Goal: Information Seeking & Learning: Learn about a topic

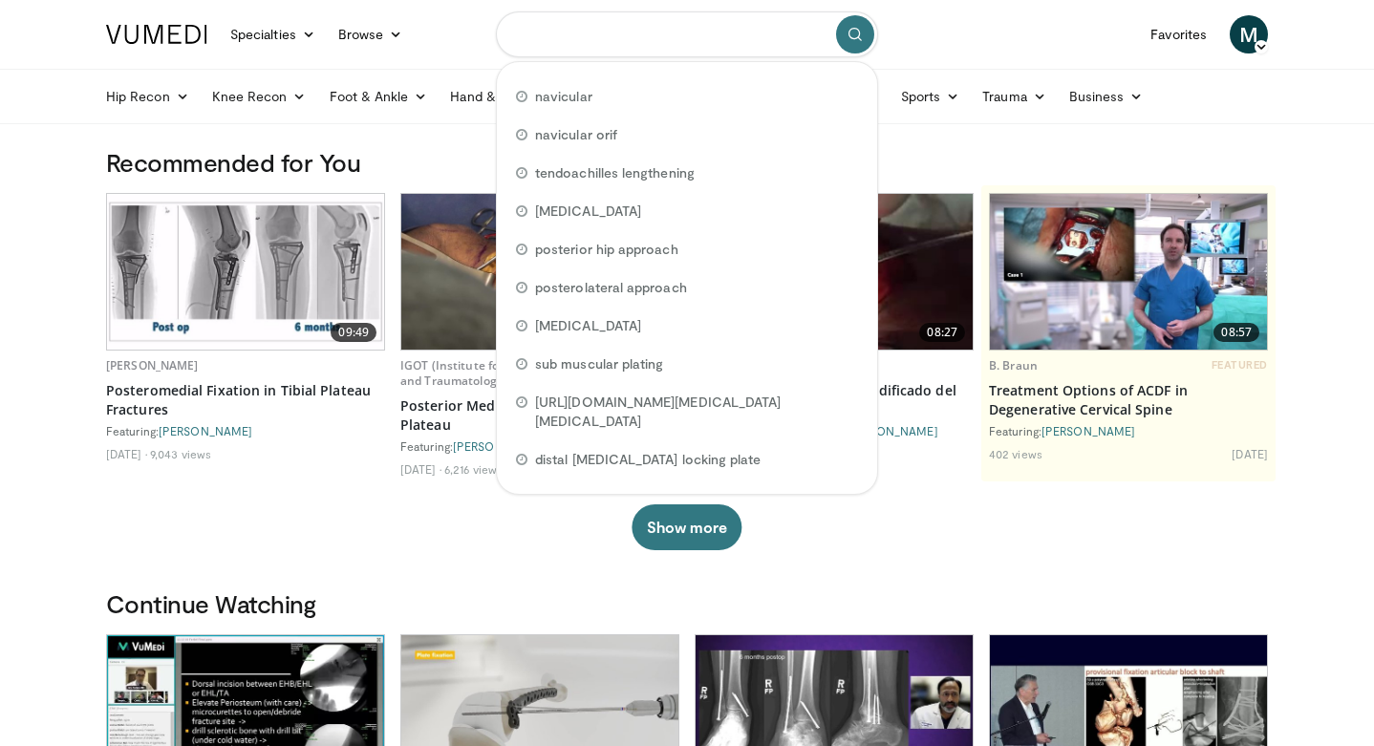
click at [543, 26] on input "Search topics, interventions" at bounding box center [687, 34] width 382 height 46
type input "********"
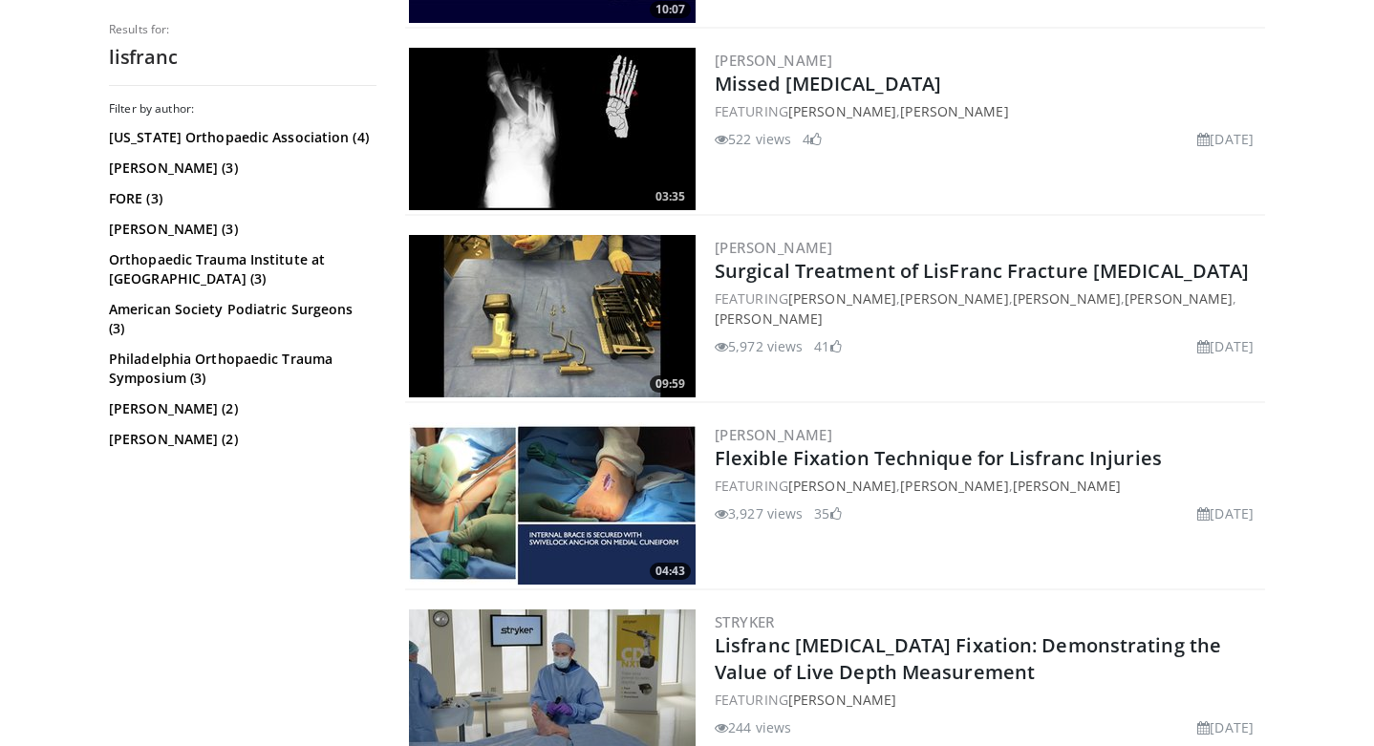
scroll to position [788, 0]
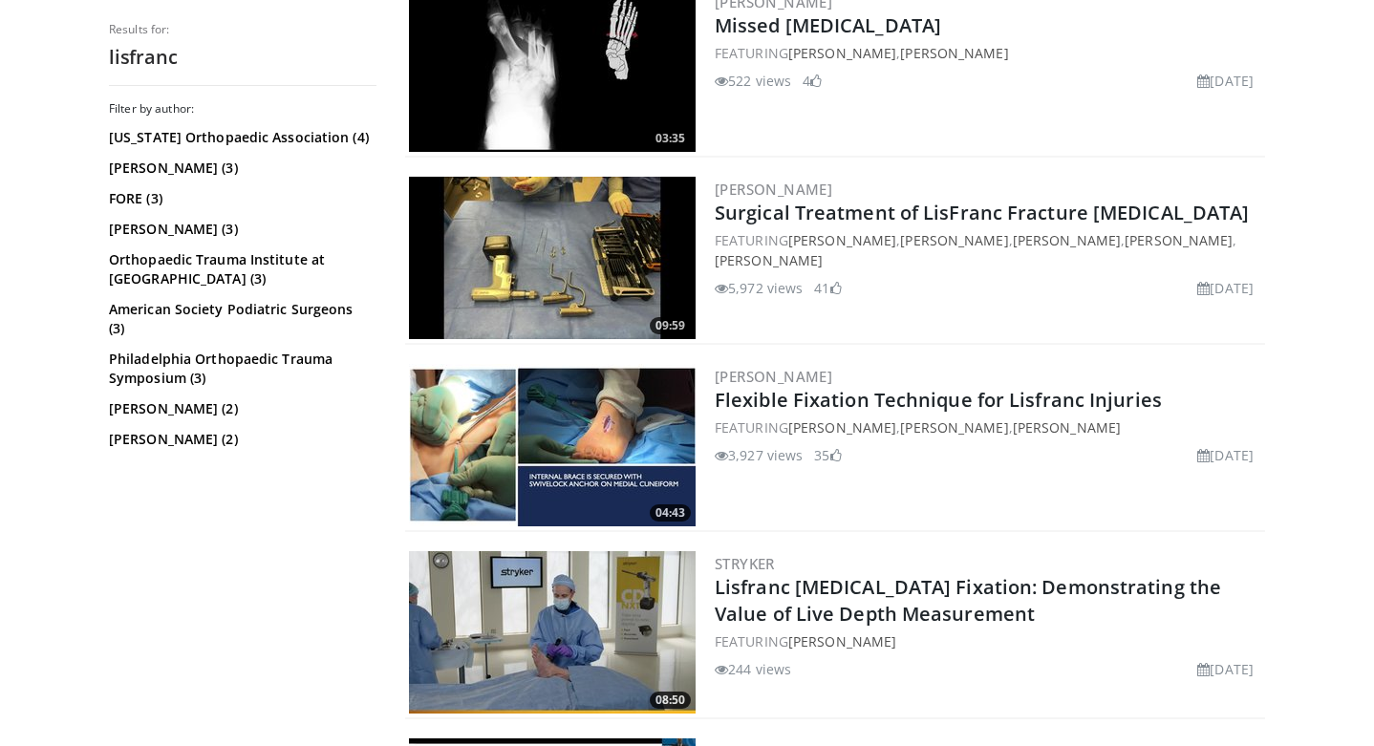
click at [532, 290] on img at bounding box center [552, 258] width 287 height 162
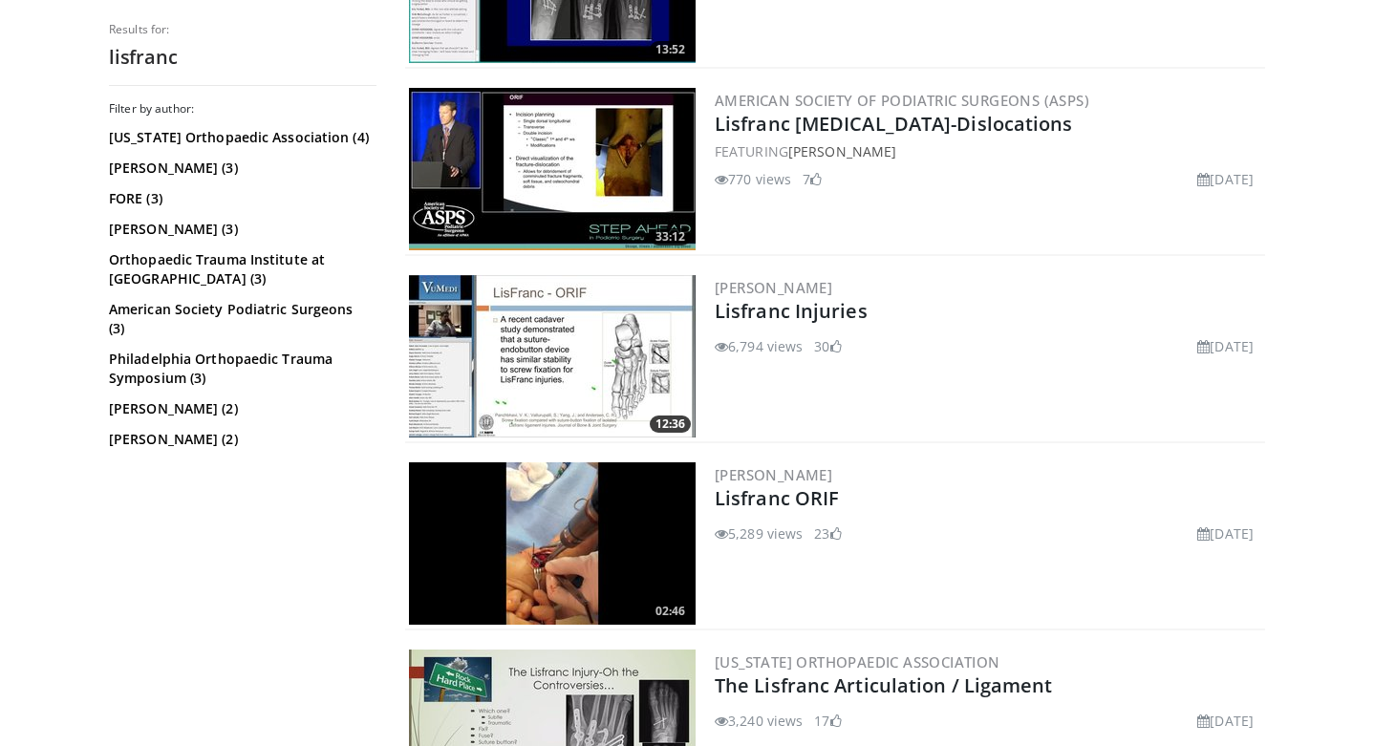
scroll to position [2075, 0]
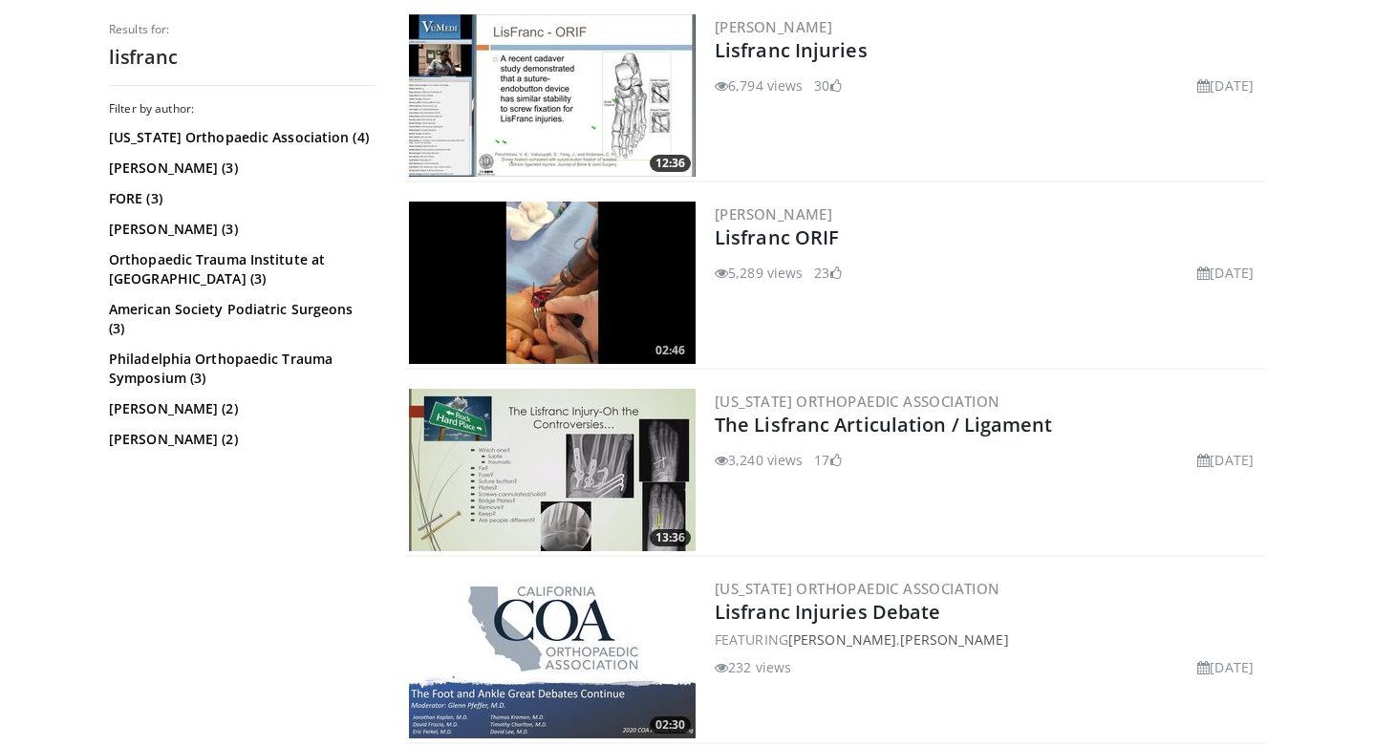
click at [547, 271] on img at bounding box center [552, 283] width 287 height 162
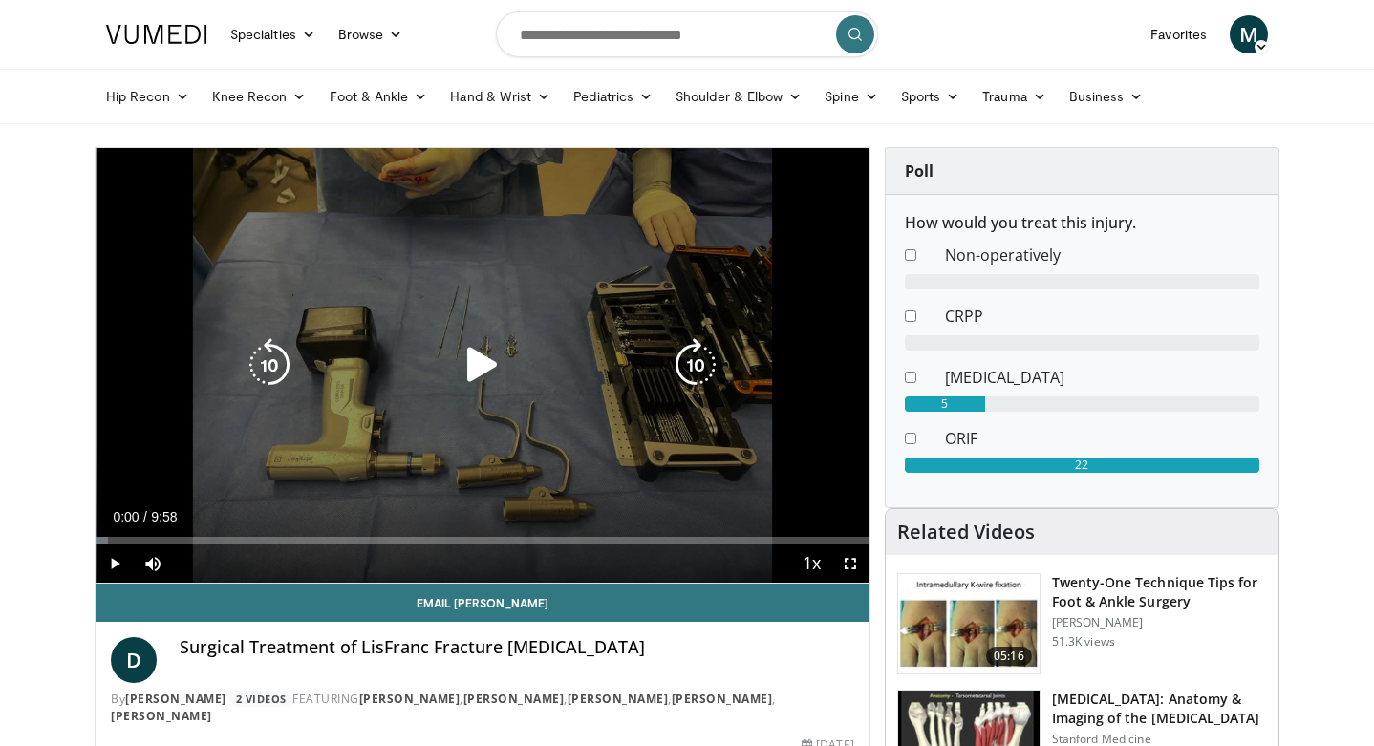
click at [476, 385] on icon "Video Player" at bounding box center [483, 365] width 54 height 54
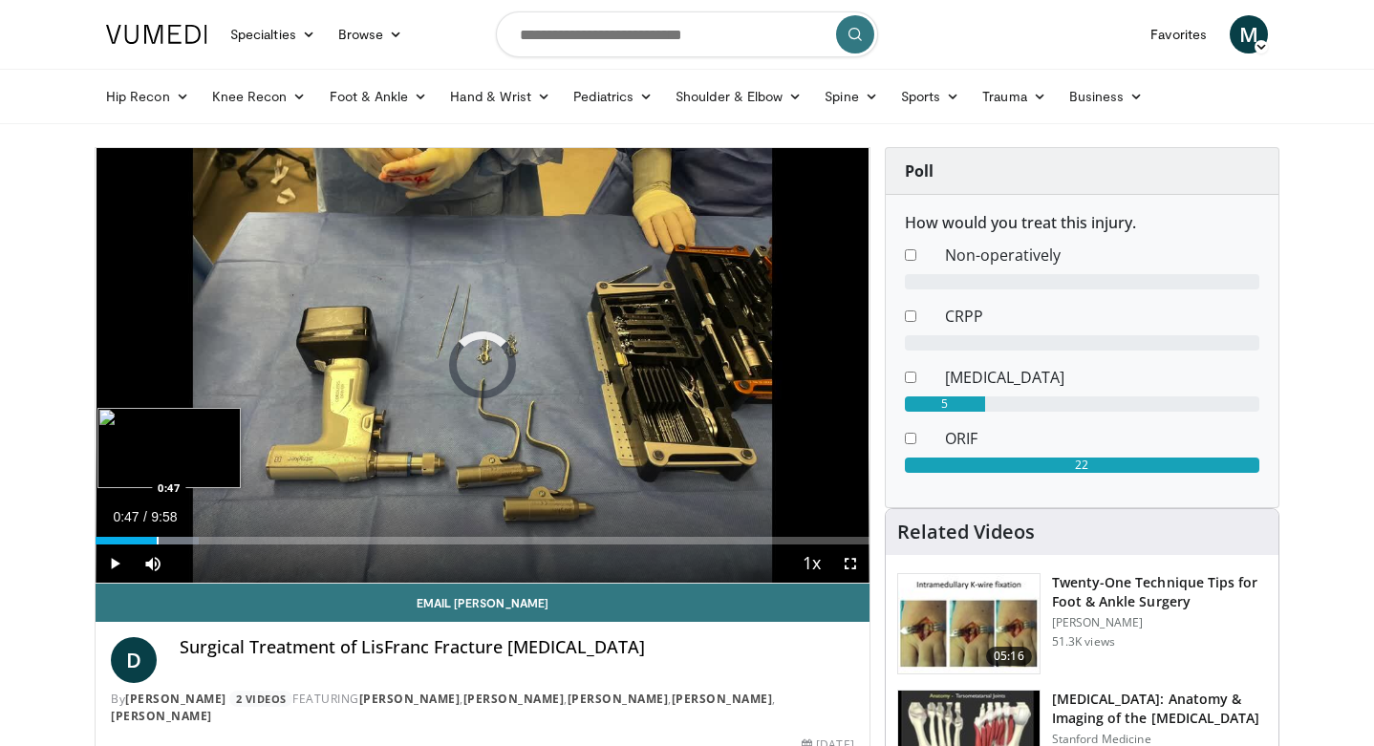
click at [157, 541] on div "Progress Bar" at bounding box center [158, 541] width 2 height 8
click at [195, 535] on div "Loaded : 26.77% 0:47 0:48" at bounding box center [483, 536] width 774 height 18
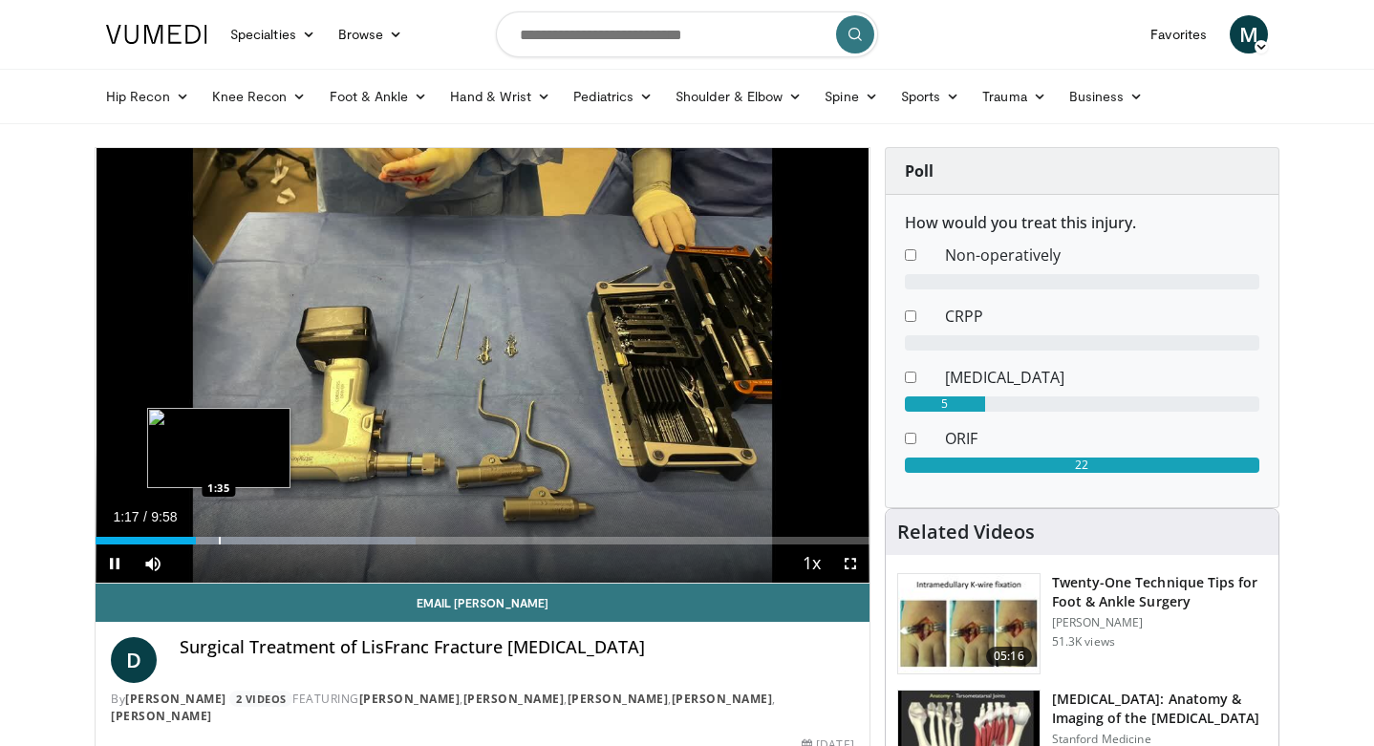
click at [226, 539] on div "Loaded : 41.42% 1:17 1:35" at bounding box center [483, 541] width 774 height 8
click at [260, 541] on div "Loaded : 46.85% 1:40 1:58" at bounding box center [483, 541] width 774 height 8
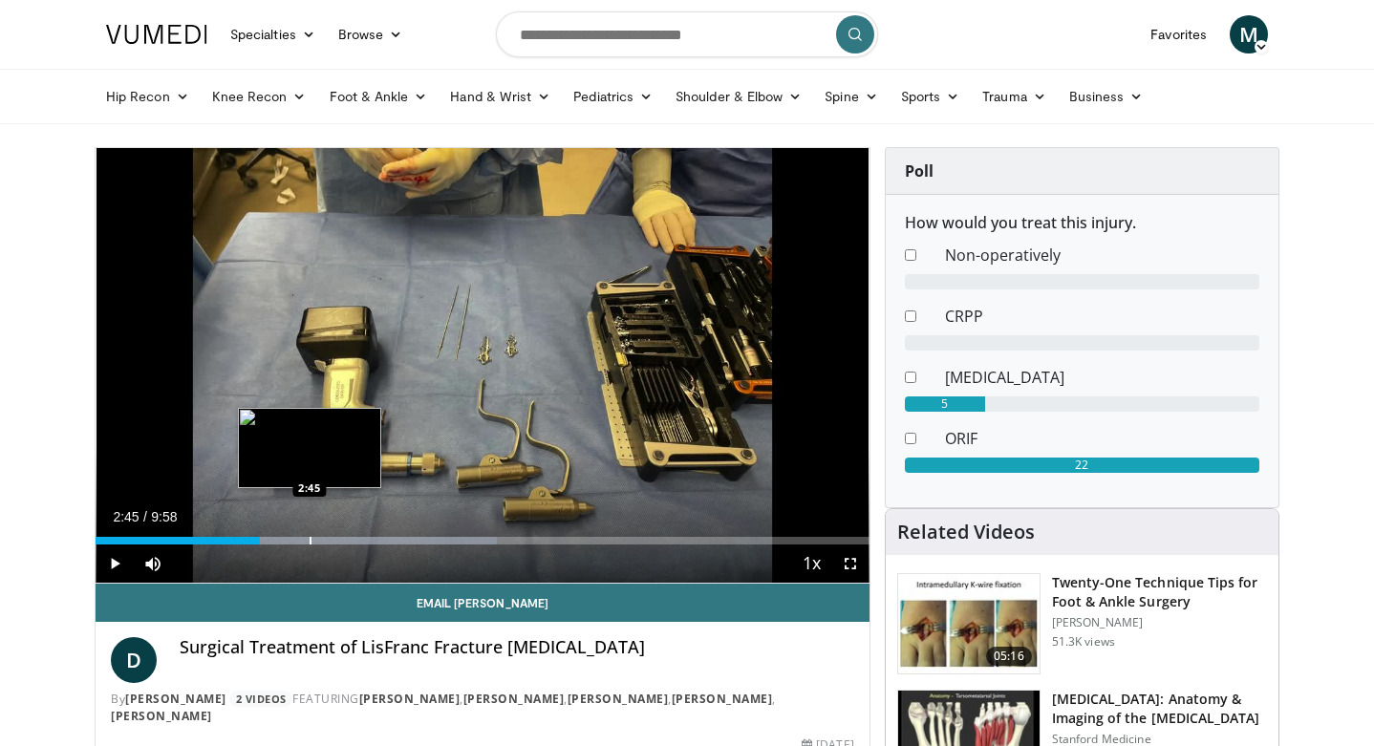
click at [310, 533] on div "Loaded : 51.87% 2:07 2:45" at bounding box center [483, 536] width 774 height 18
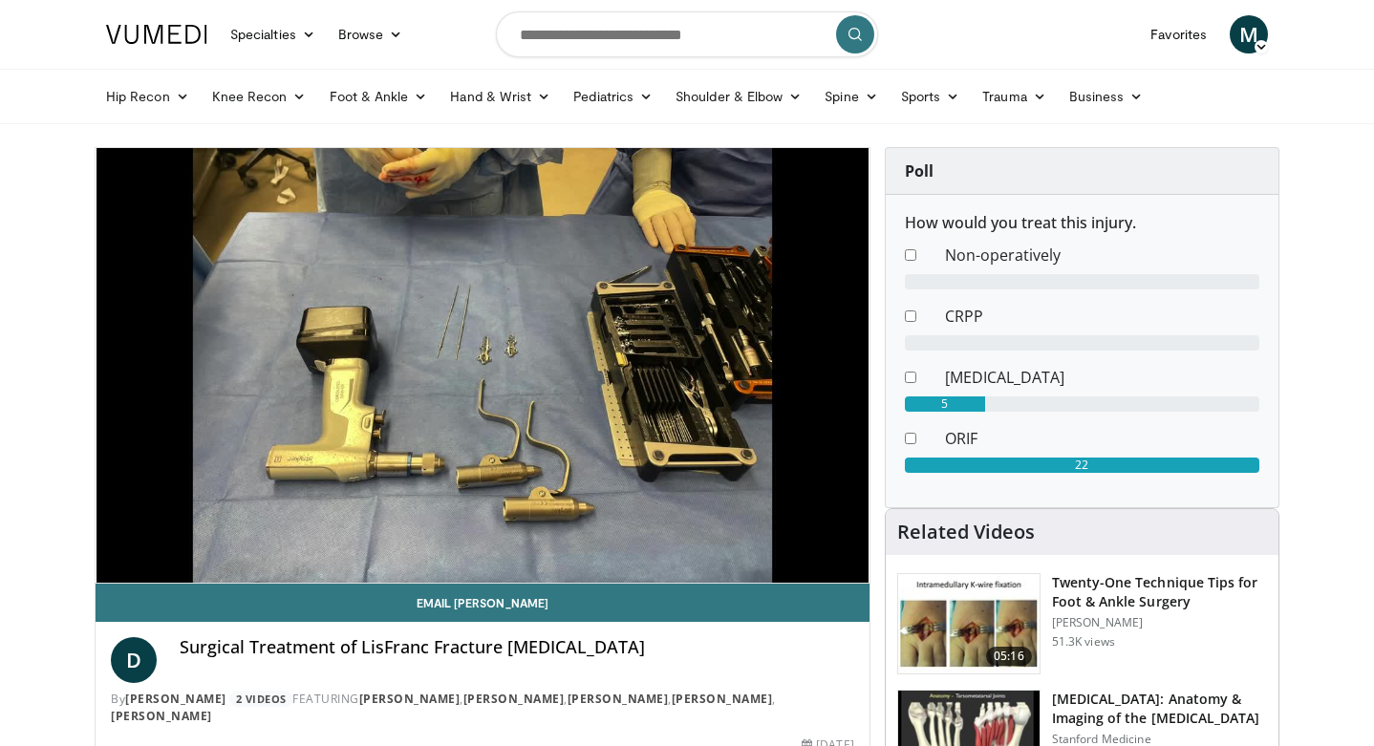
click at [373, 583] on div "Current Time 2:45 / Duration 9:58 Pause Skip Backward Skip Forward Mute Loaded …" at bounding box center [483, 602] width 774 height 38
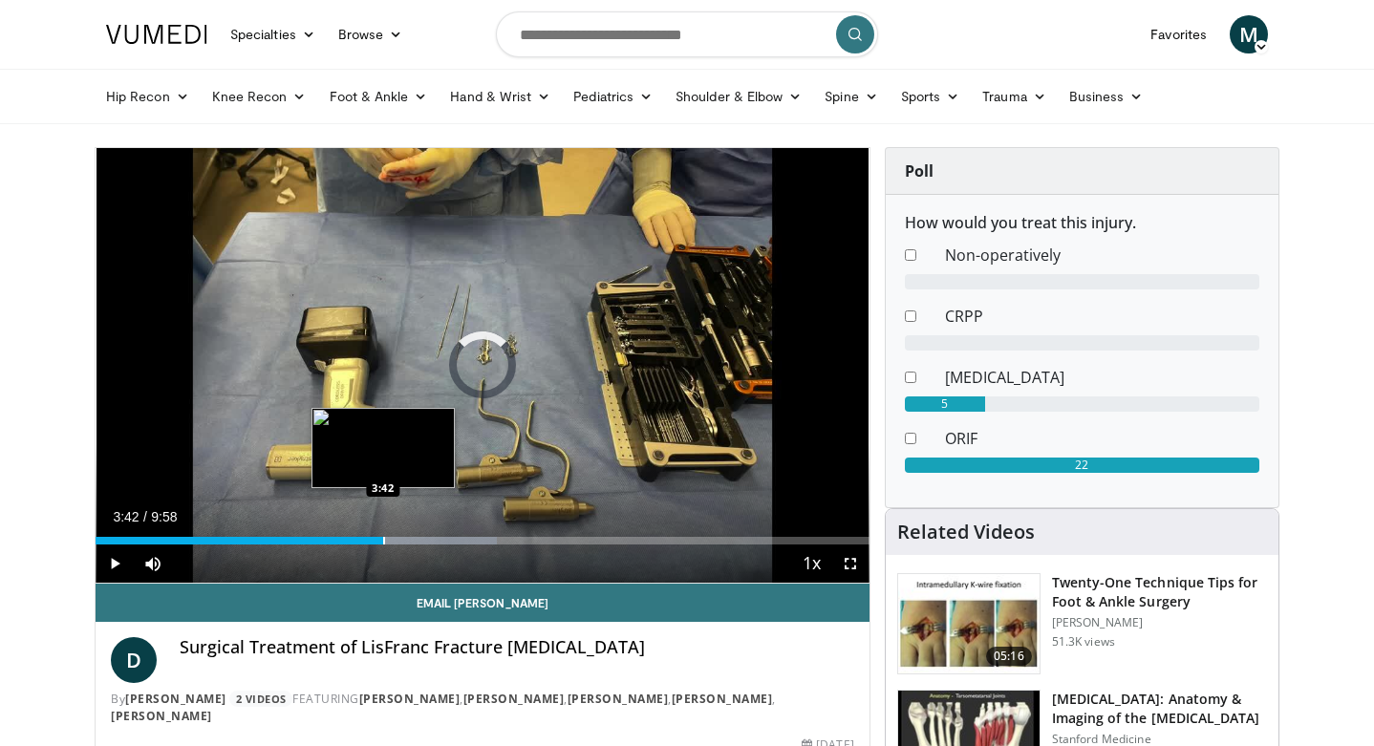
click at [383, 538] on div "Progress Bar" at bounding box center [384, 541] width 2 height 8
click at [428, 534] on div "Loaded : 56.35% 3:42 4:13" at bounding box center [483, 536] width 774 height 18
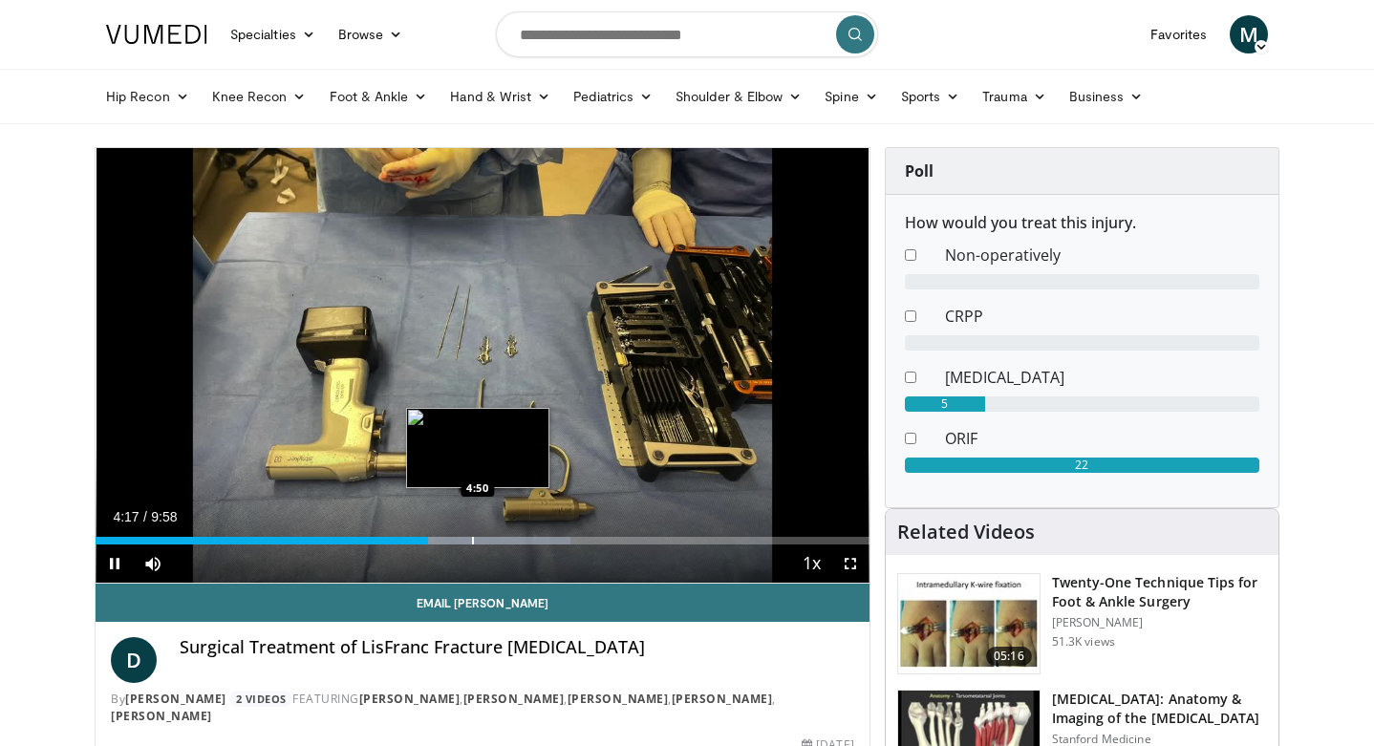
click at [474, 542] on div "Progress Bar" at bounding box center [473, 541] width 2 height 8
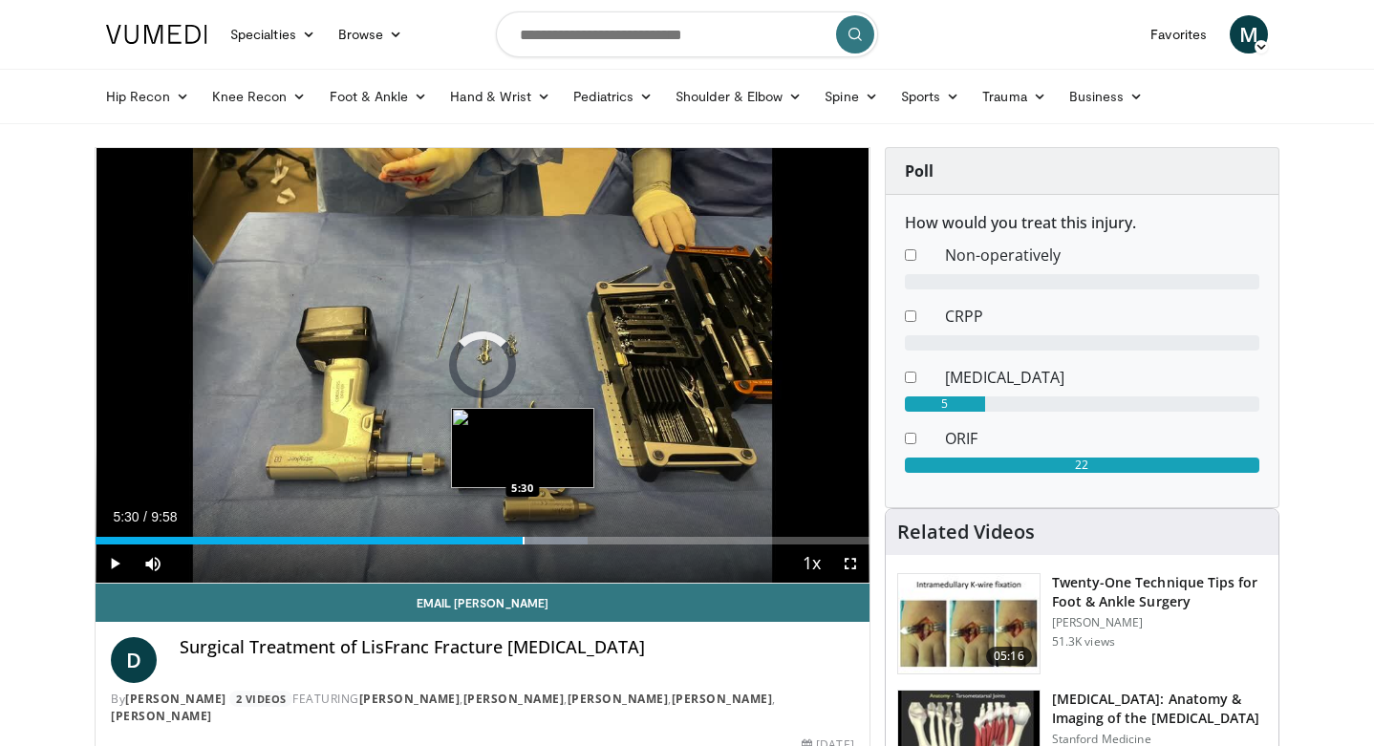
click at [523, 540] on div "Progress Bar" at bounding box center [524, 541] width 2 height 8
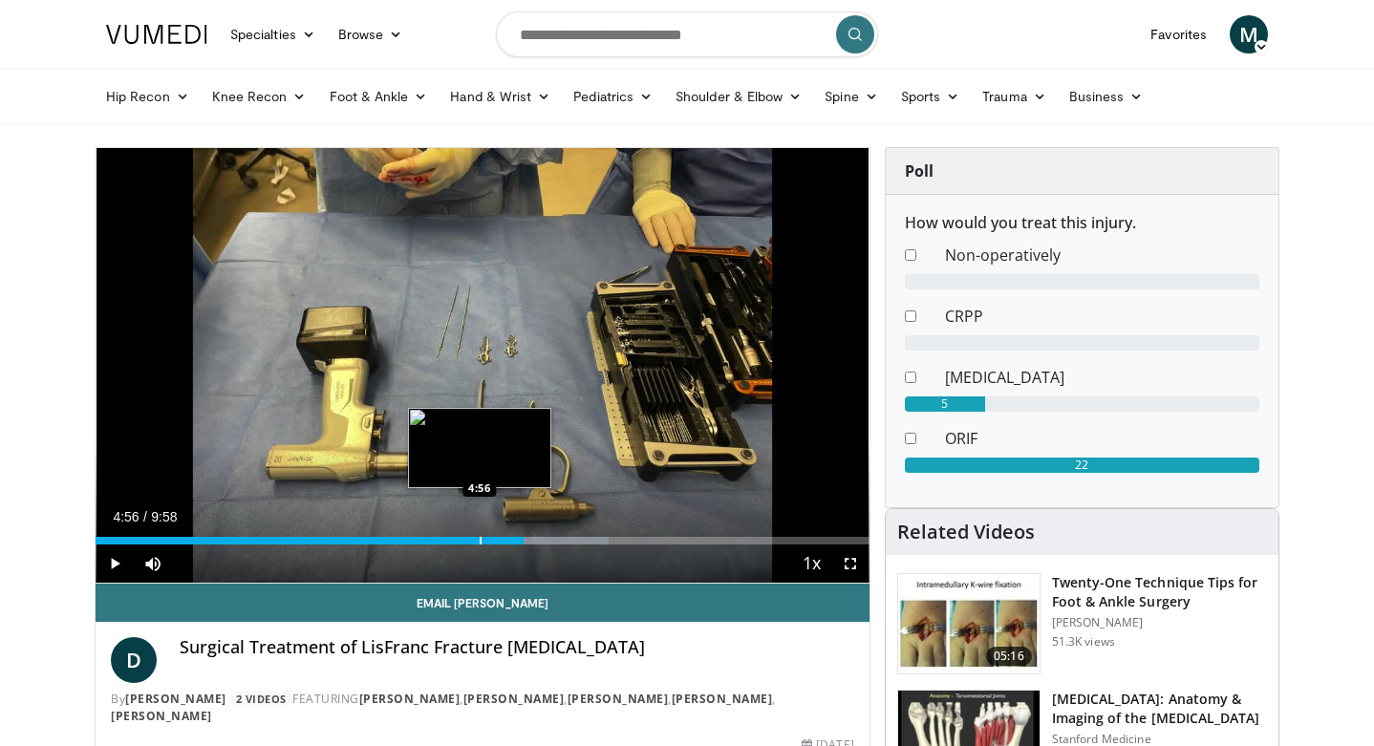
click at [480, 540] on div "Progress Bar" at bounding box center [481, 541] width 2 height 8
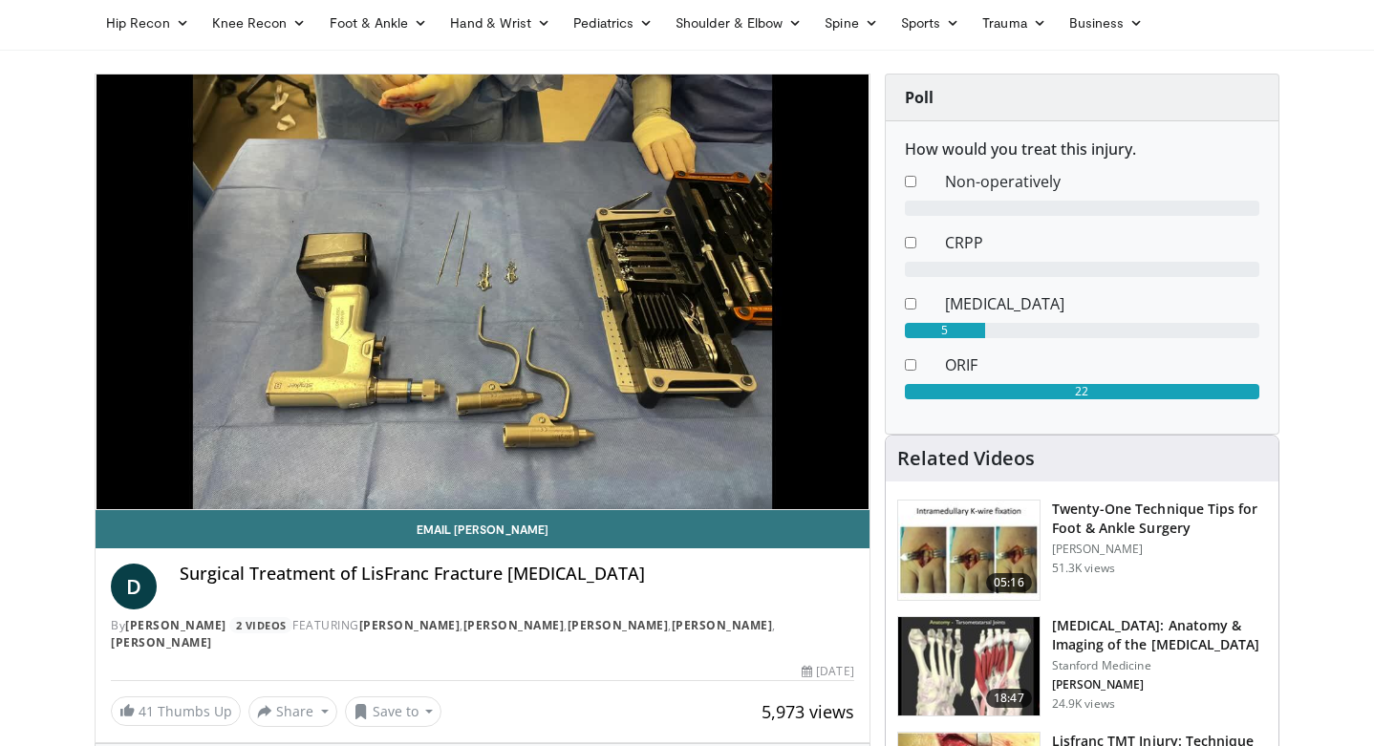
scroll to position [83, 0]
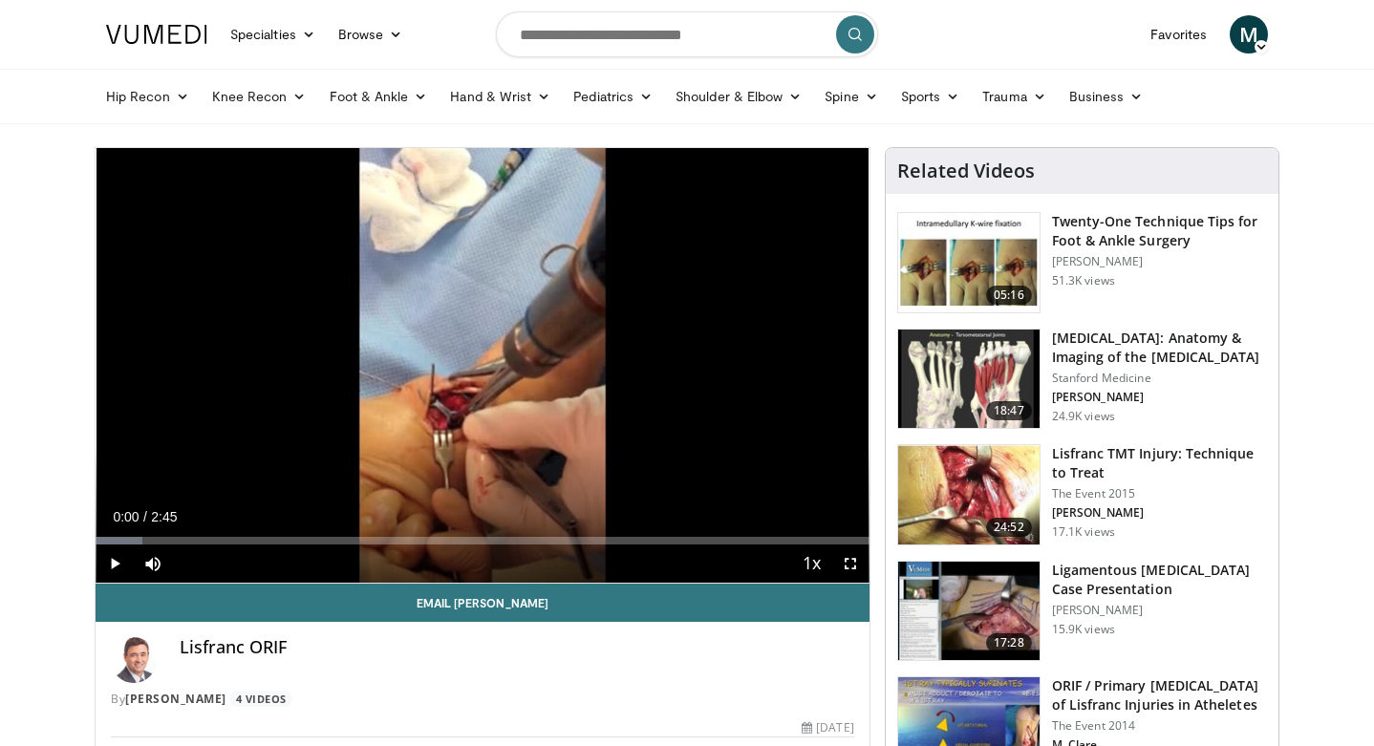
click at [284, 548] on div "Current Time 0:00 / Duration 2:45 Play Skip Backward Skip Forward Mute Loaded :…" at bounding box center [483, 564] width 774 height 38
click at [285, 538] on div "Loaded : 6.00% 0:40 0:40" at bounding box center [483, 541] width 774 height 8
click at [108, 563] on span "Video Player" at bounding box center [115, 564] width 38 height 38
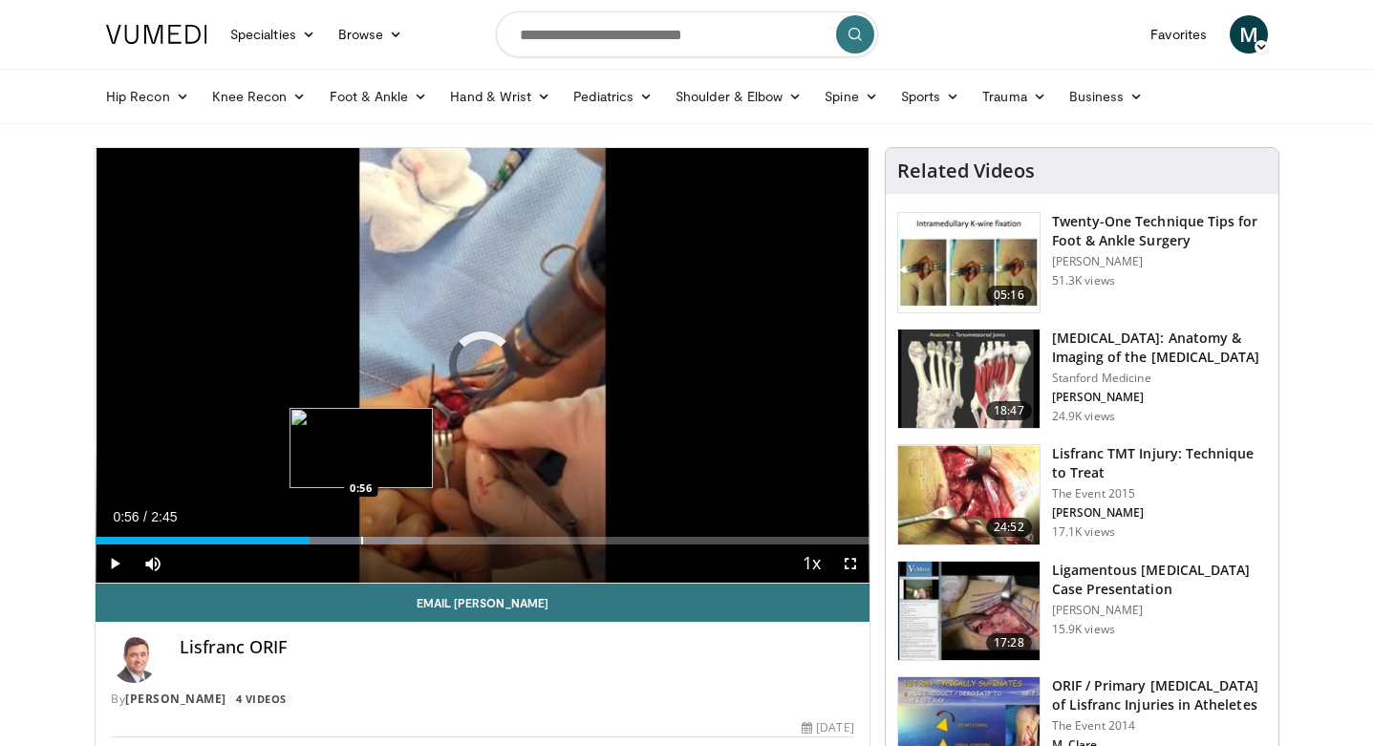
click at [361, 539] on div "Progress Bar" at bounding box center [362, 541] width 2 height 8
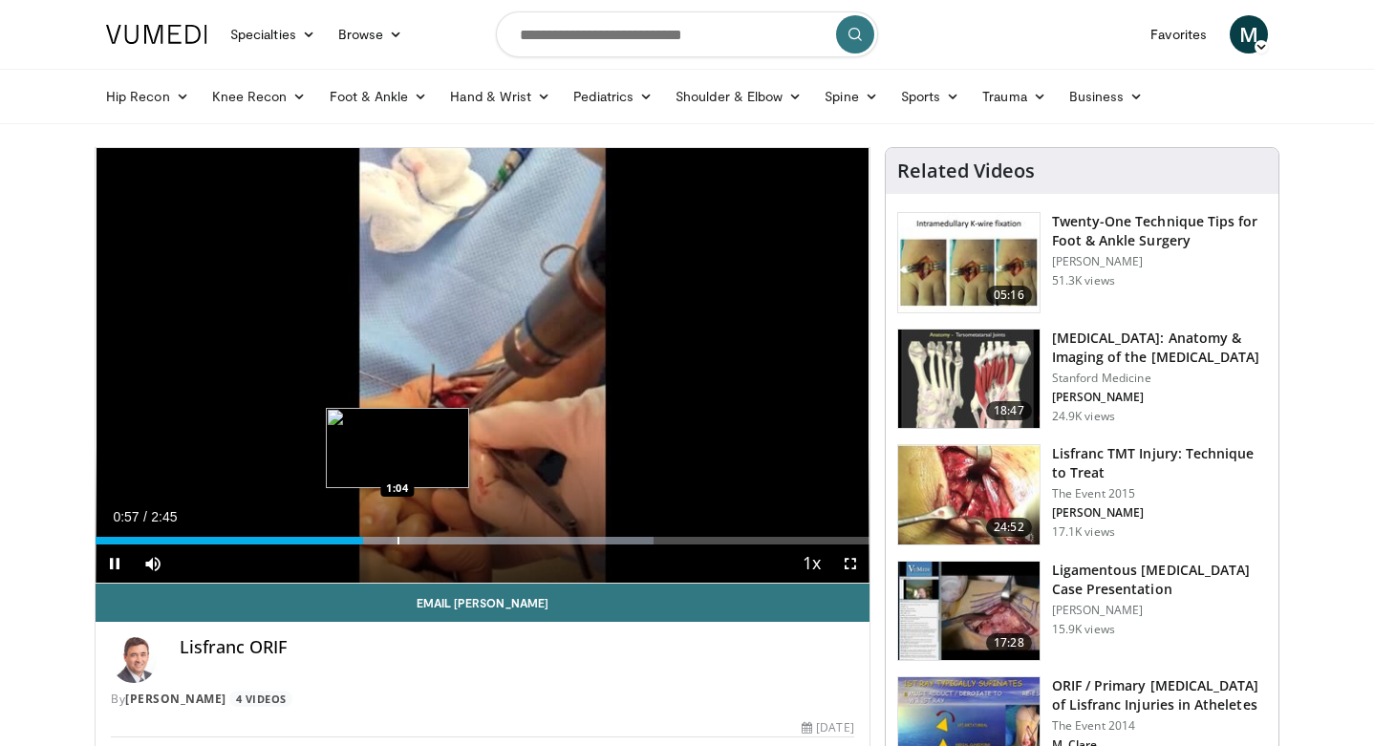
click at [399, 538] on div "Progress Bar" at bounding box center [399, 541] width 2 height 8
click at [428, 539] on div "Progress Bar" at bounding box center [429, 541] width 2 height 8
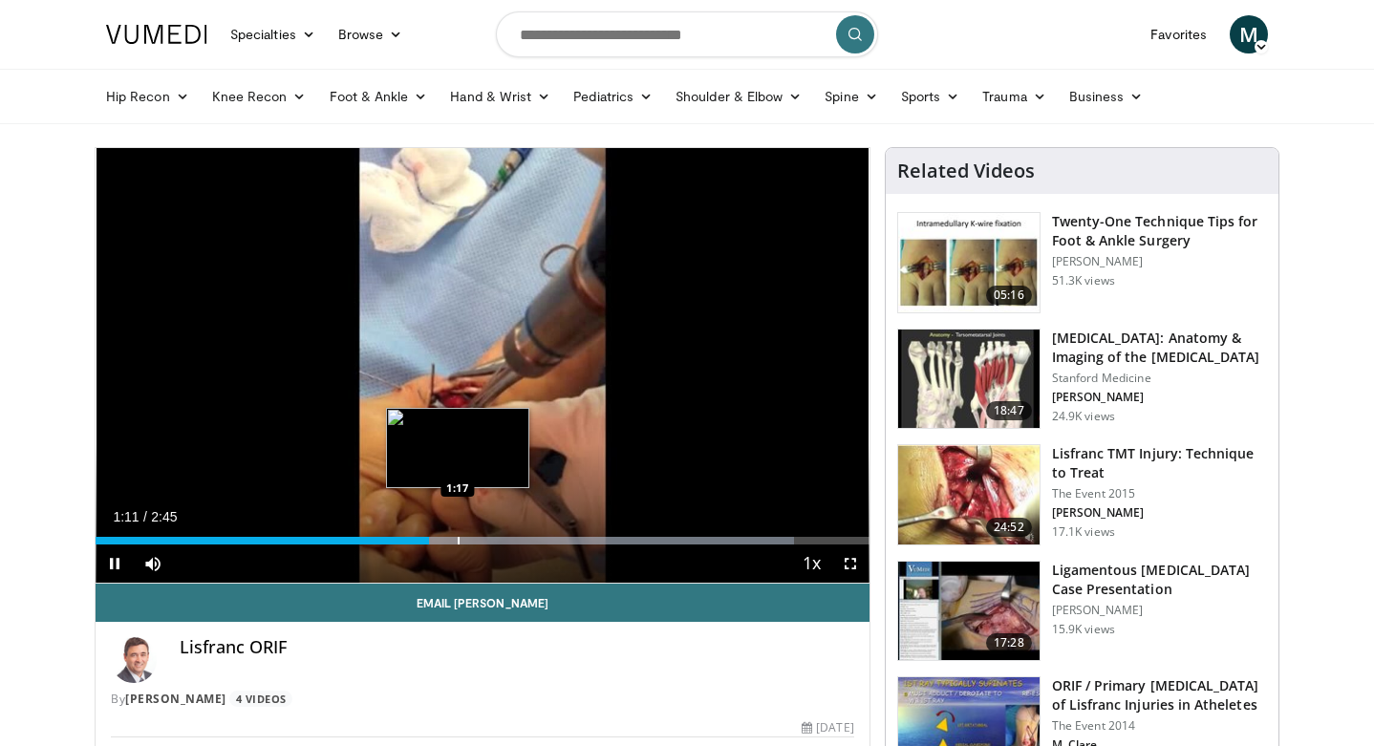
click at [472, 538] on div "Loaded : 90.31% 1:11 1:17" at bounding box center [483, 541] width 774 height 8
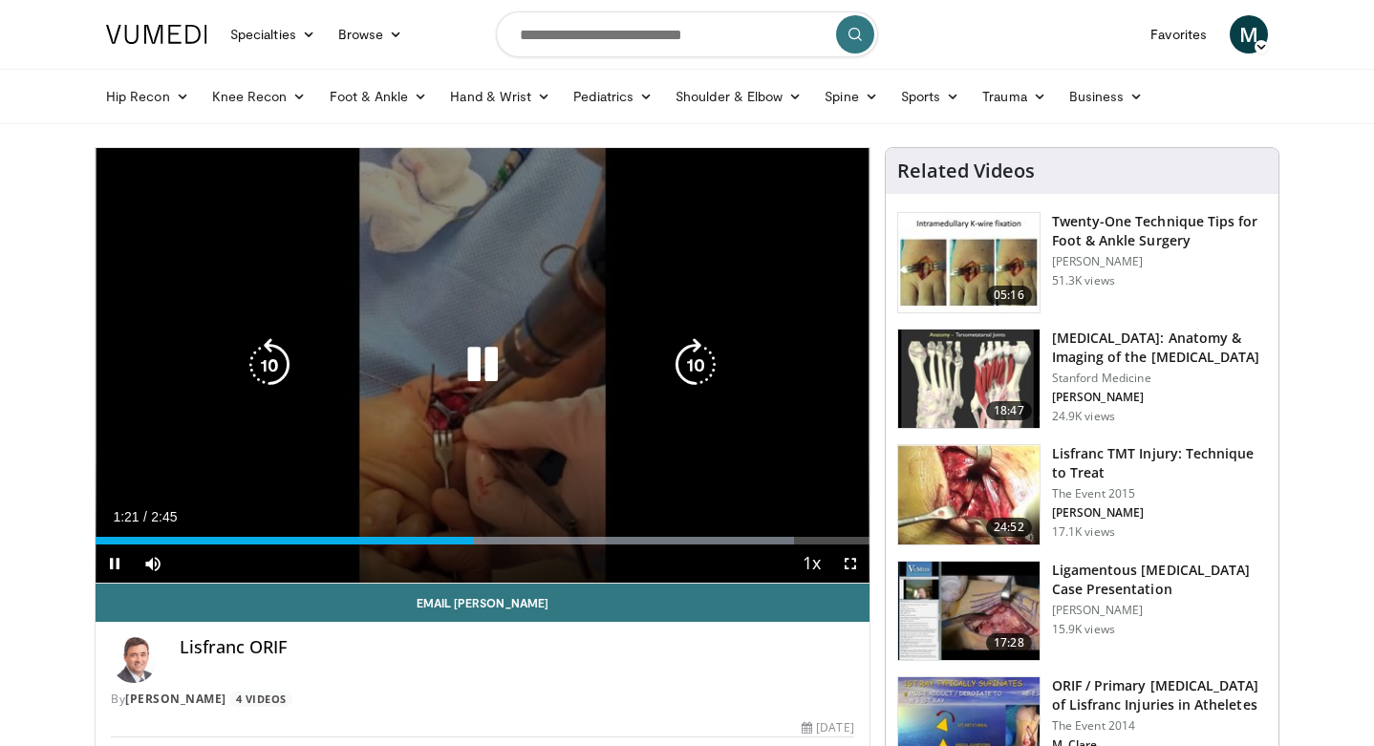
click at [468, 417] on div "10 seconds Tap to unmute" at bounding box center [483, 365] width 774 height 435
